Goal: Information Seeking & Learning: Learn about a topic

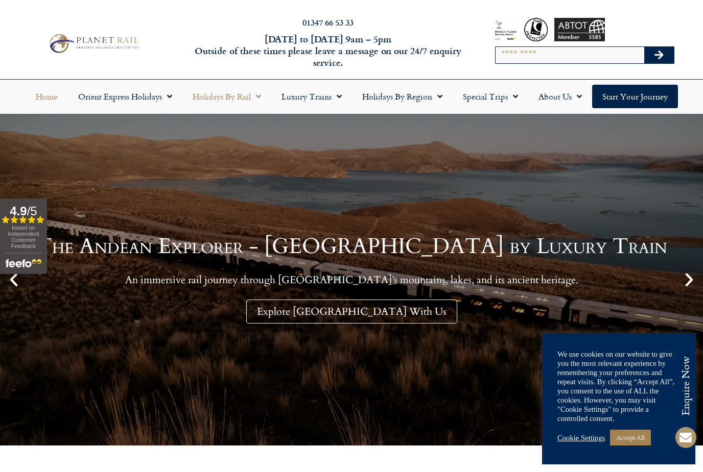
click at [250, 101] on link "Holidays by Rail" at bounding box center [226, 96] width 89 height 23
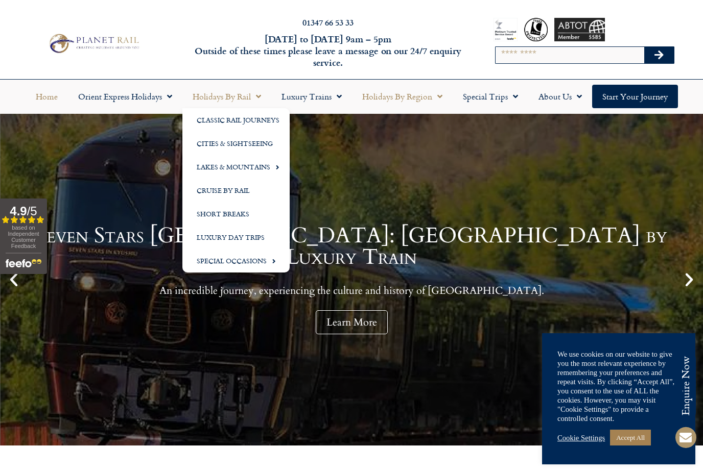
click at [425, 100] on link "Holidays by Region" at bounding box center [402, 96] width 101 height 23
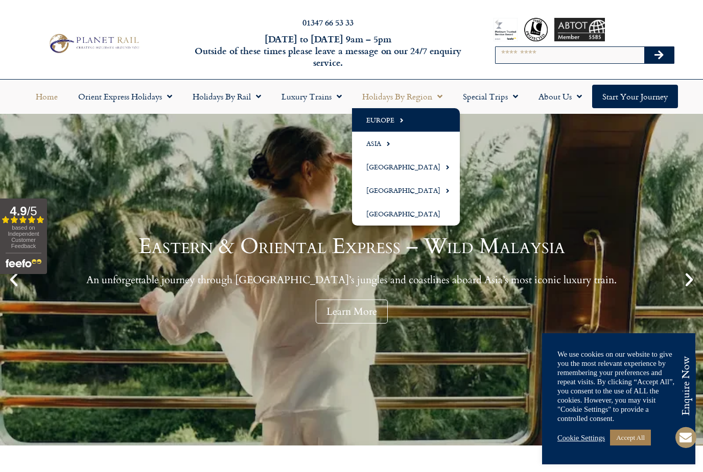
click at [390, 127] on link "Europe" at bounding box center [406, 119] width 108 height 23
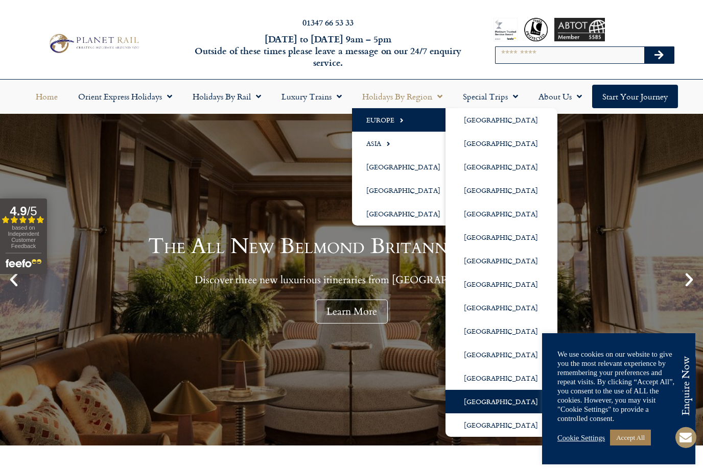
click at [538, 396] on span "Menu" at bounding box center [542, 402] width 9 height 17
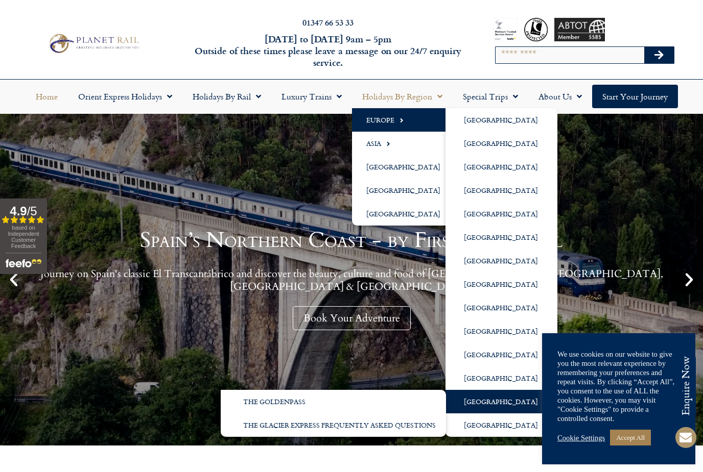
click at [525, 400] on link "[GEOGRAPHIC_DATA]" at bounding box center [501, 401] width 112 height 23
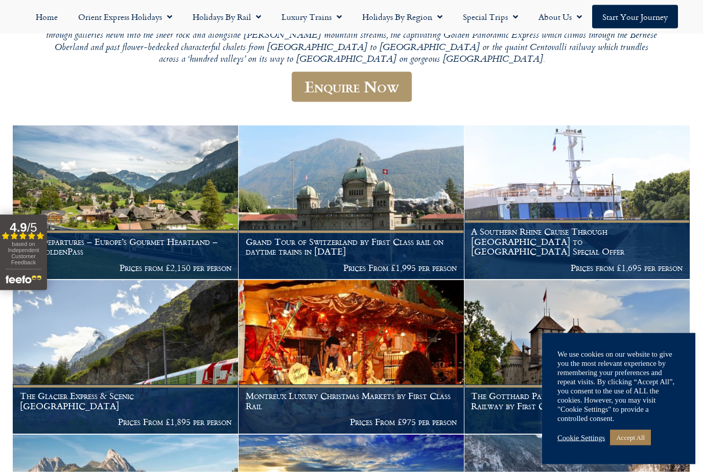
scroll to position [247, 0]
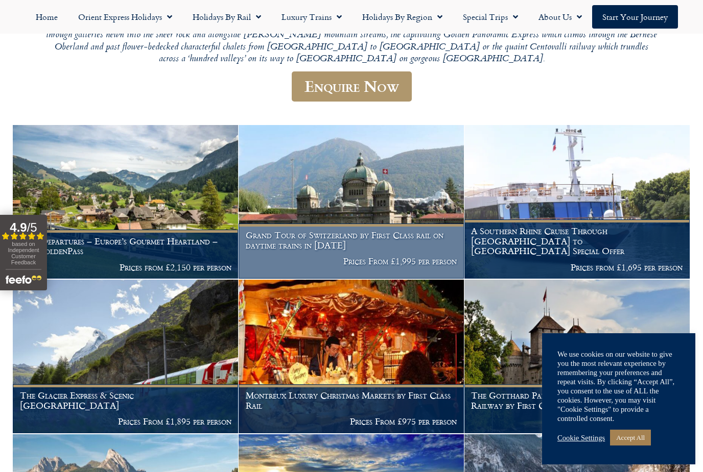
click at [383, 230] on h1 "Grand Tour of Switzerland by First Class rail on daytime trains in [DATE]" at bounding box center [351, 240] width 211 height 20
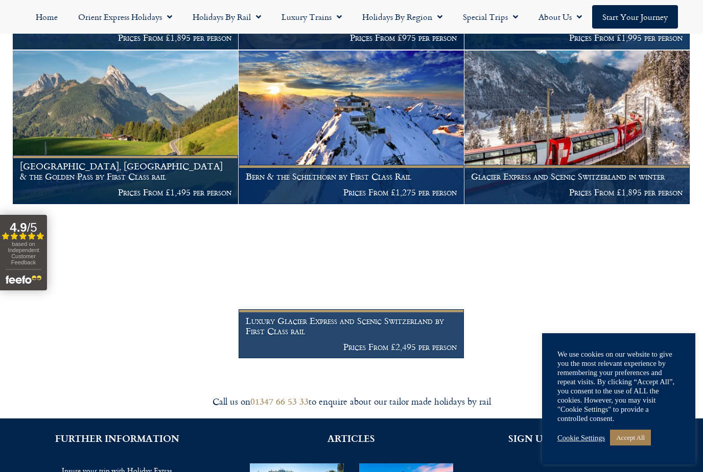
scroll to position [629, 0]
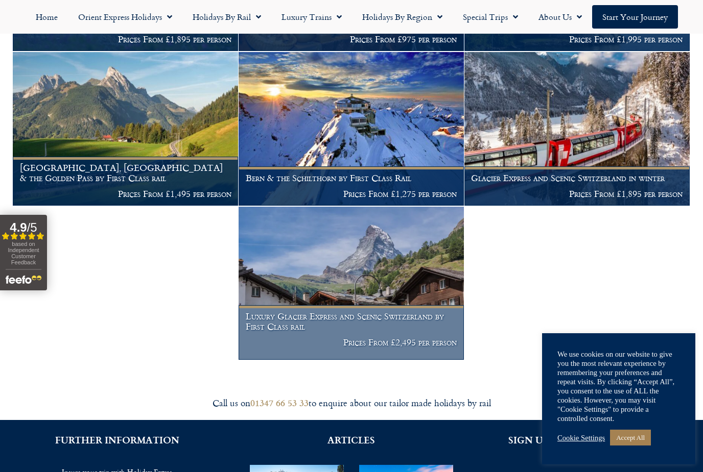
click at [412, 311] on h1 "Luxury Glacier Express and Scenic Switzerland by First Class rail" at bounding box center [351, 321] width 211 height 20
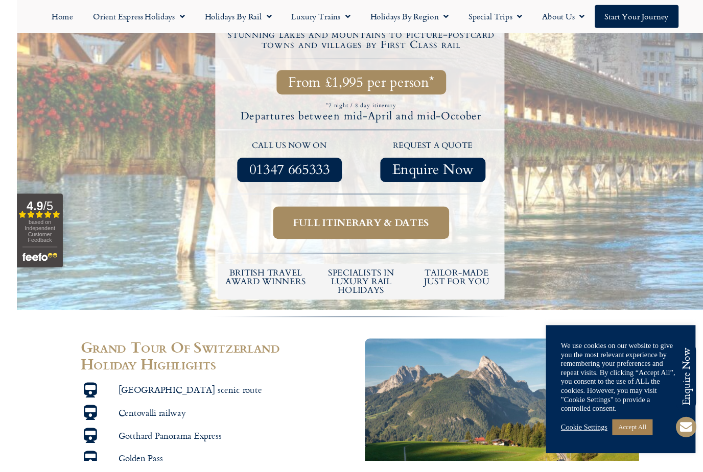
scroll to position [409, 0]
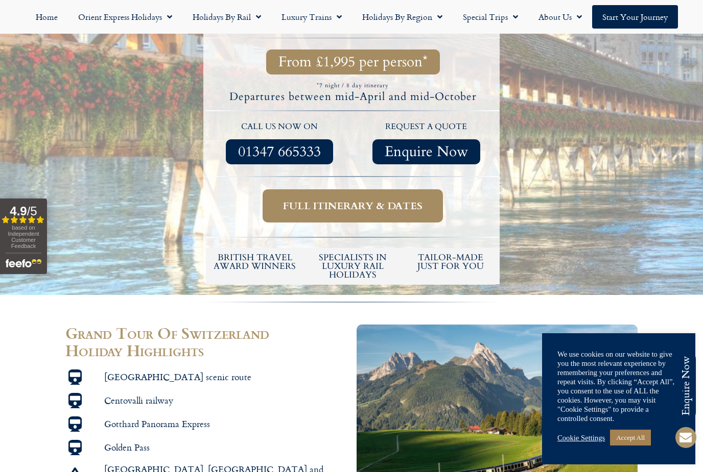
click at [584, 442] on link "Cookie Settings" at bounding box center [580, 438] width 47 height 9
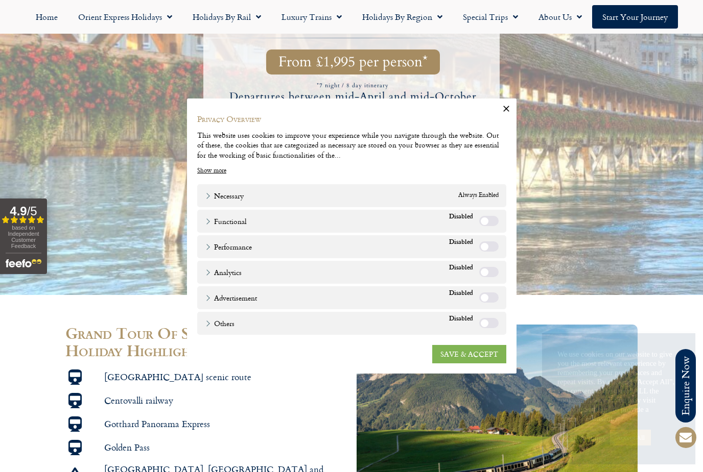
click at [480, 359] on link "SAVE & ACCEPT" at bounding box center [469, 354] width 74 height 18
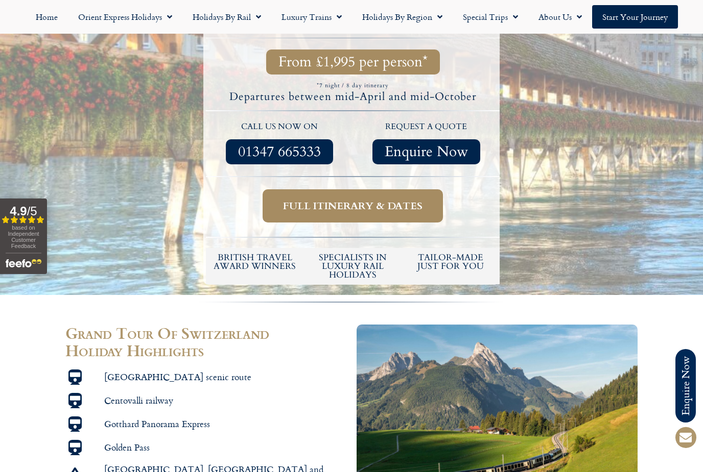
click at [697, 275] on div at bounding box center [351, 12] width 703 height 565
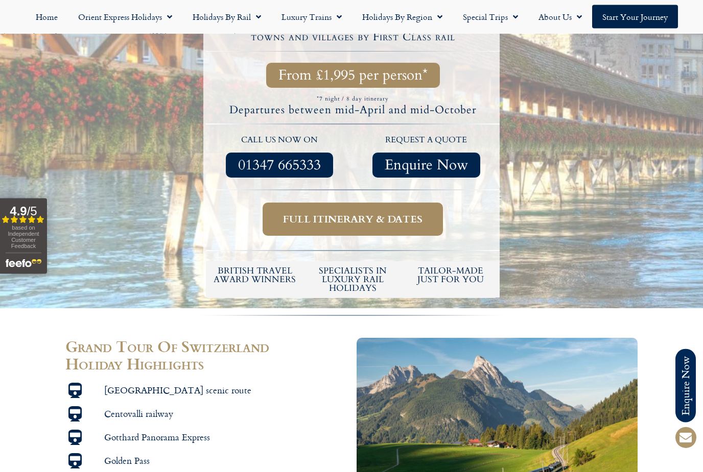
scroll to position [394, 0]
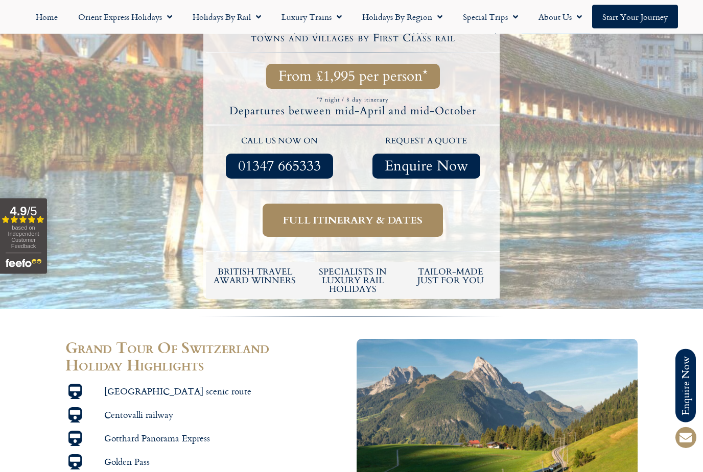
click at [418, 214] on span "Full itinerary & dates" at bounding box center [352, 220] width 139 height 13
click at [416, 217] on span "Full itinerary & dates" at bounding box center [352, 220] width 139 height 13
click at [420, 216] on span "Full itinerary & dates" at bounding box center [352, 220] width 139 height 13
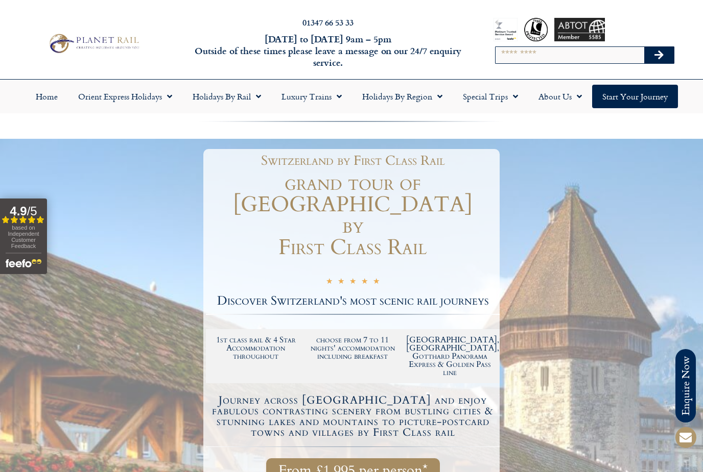
scroll to position [395, 0]
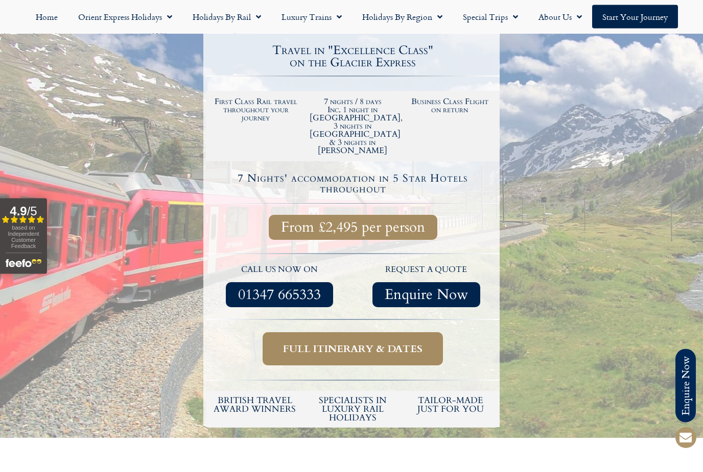
scroll to position [260, 0]
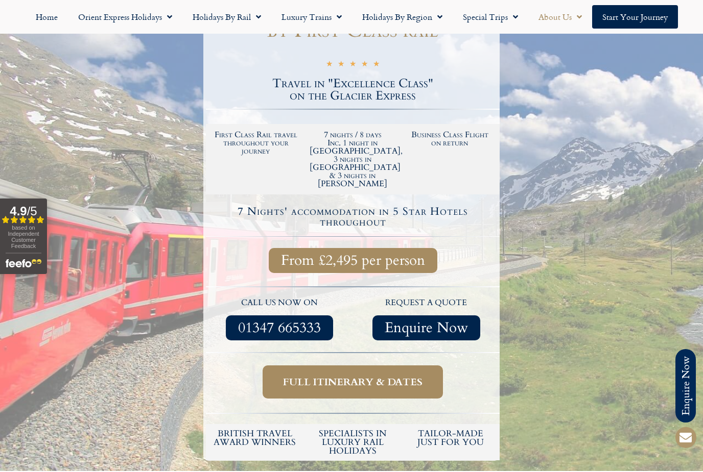
click at [564, 18] on link "About Us" at bounding box center [560, 16] width 64 height 23
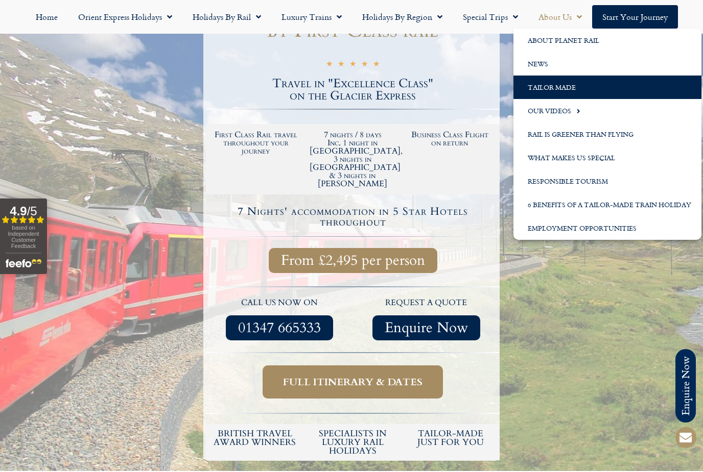
click at [568, 90] on link "Tailor Made" at bounding box center [607, 87] width 188 height 23
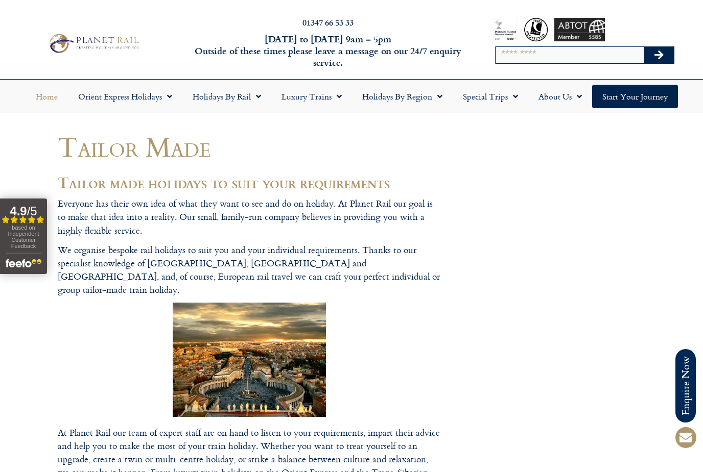
click at [50, 98] on link "Home" at bounding box center [47, 96] width 42 height 23
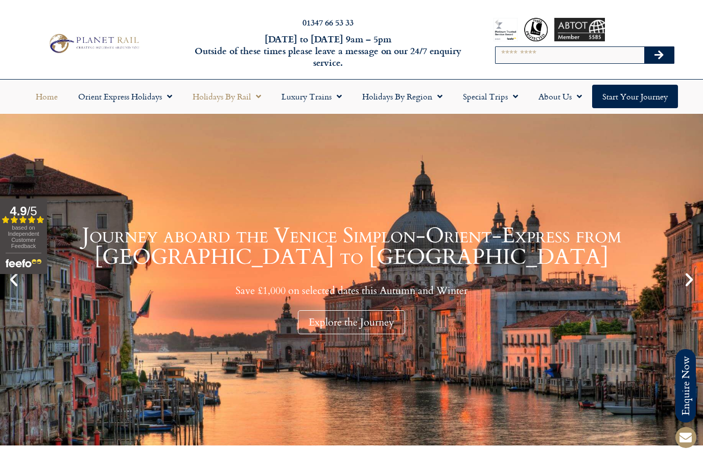
click at [254, 93] on span "Menu" at bounding box center [256, 96] width 10 height 18
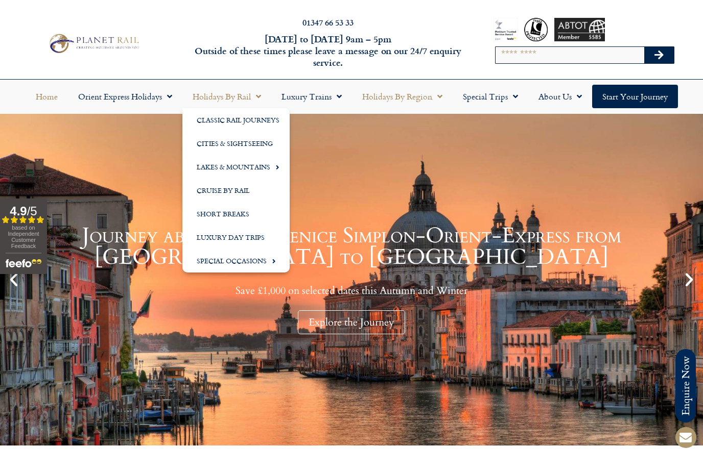
click at [428, 103] on link "Holidays by Region" at bounding box center [402, 96] width 101 height 23
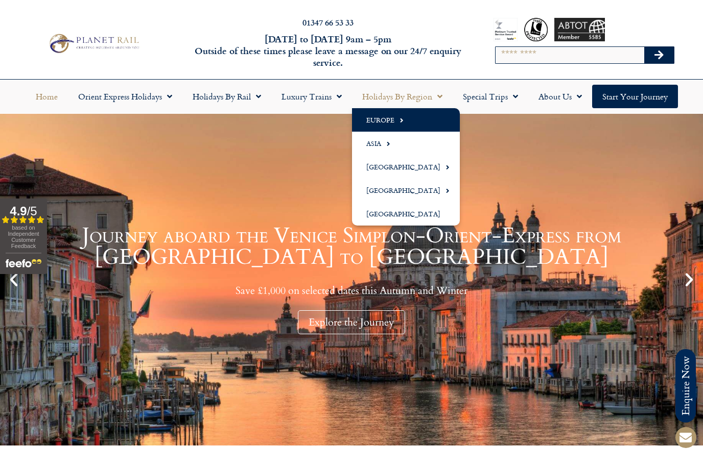
click at [399, 122] on span "Menu" at bounding box center [398, 120] width 9 height 17
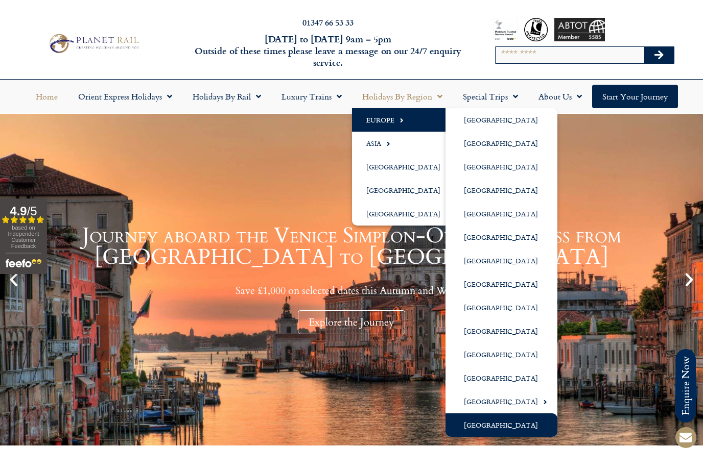
click at [511, 427] on link "[GEOGRAPHIC_DATA]" at bounding box center [501, 425] width 112 height 23
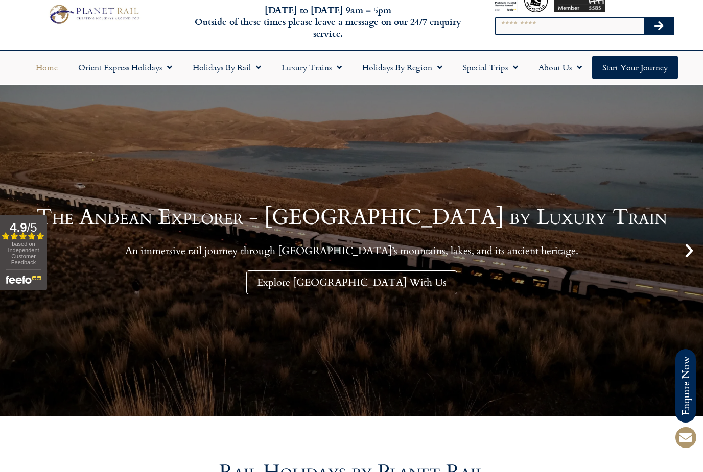
scroll to position [35, 0]
